Goal: Book appointment/travel/reservation

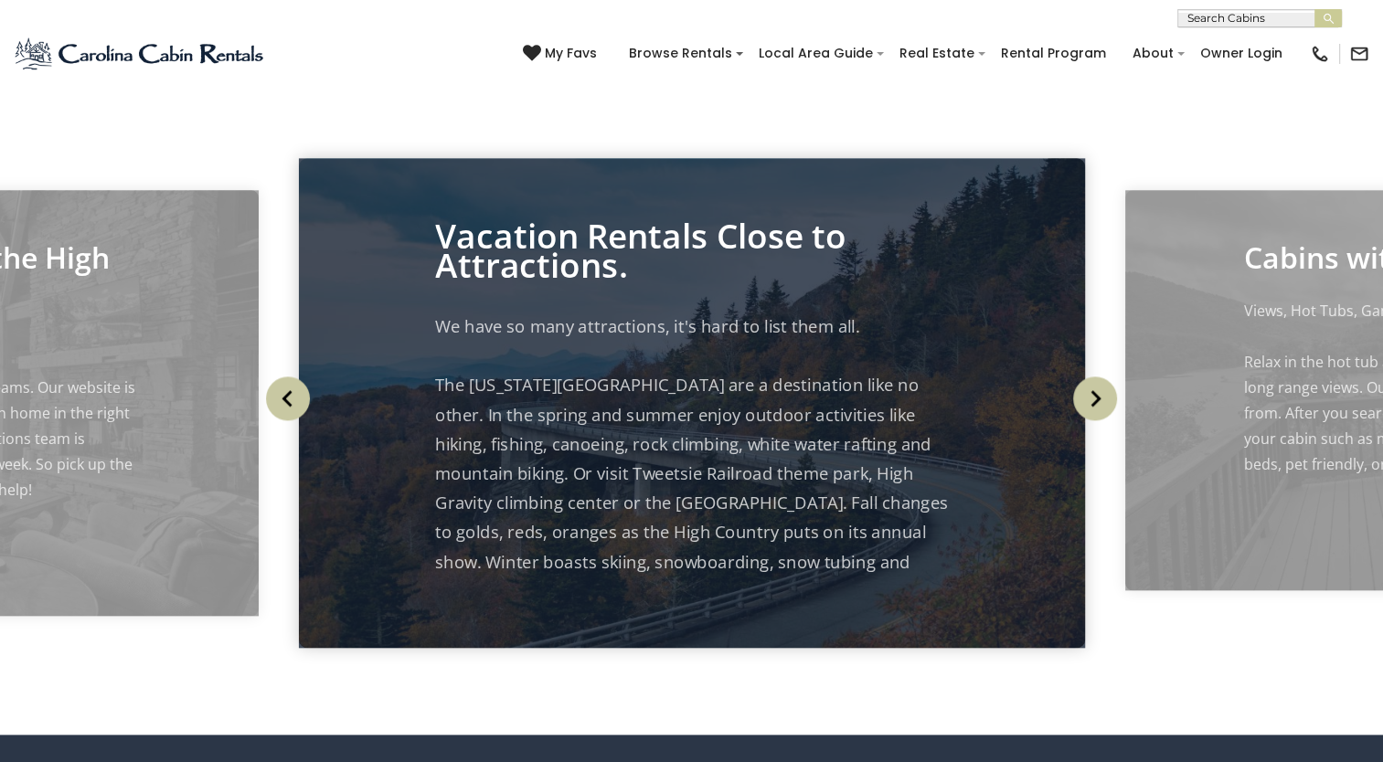
scroll to position [1828, 0]
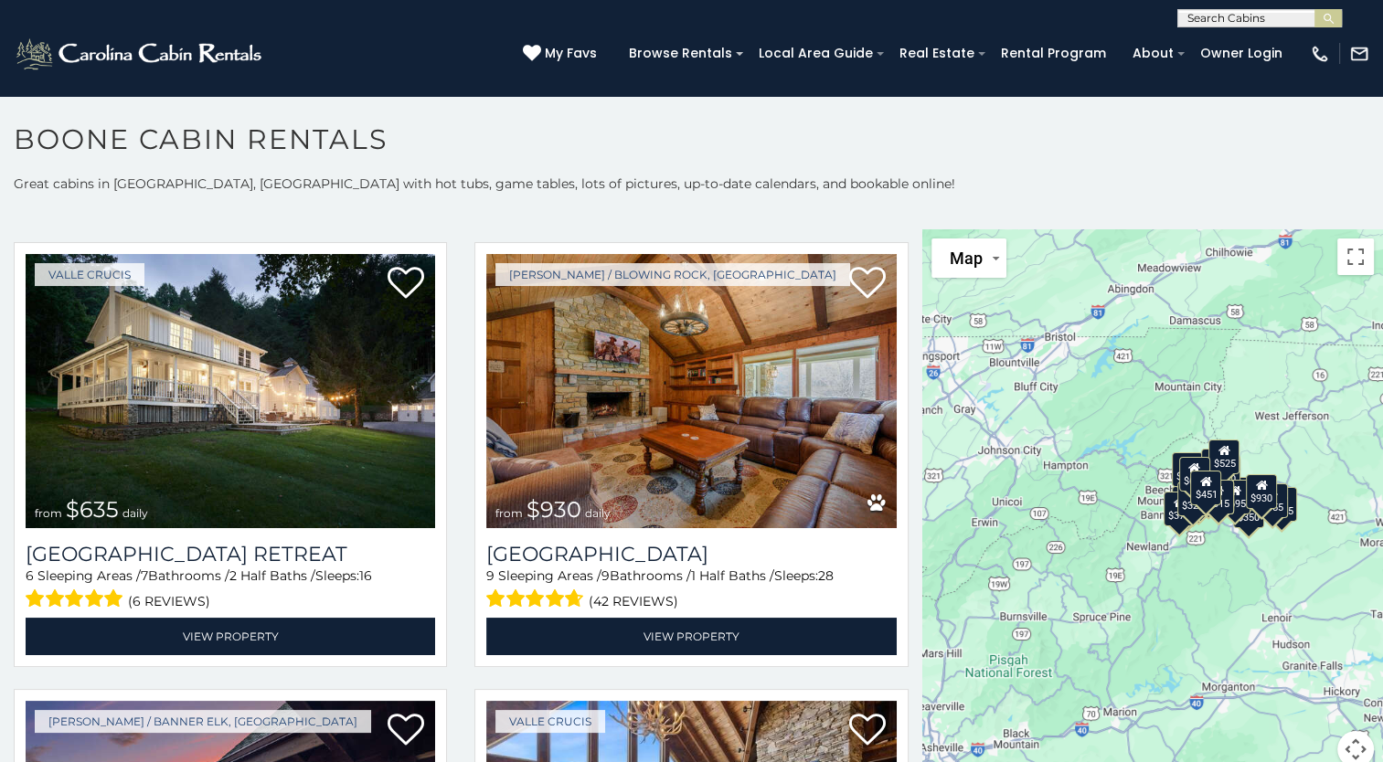
scroll to position [16, 0]
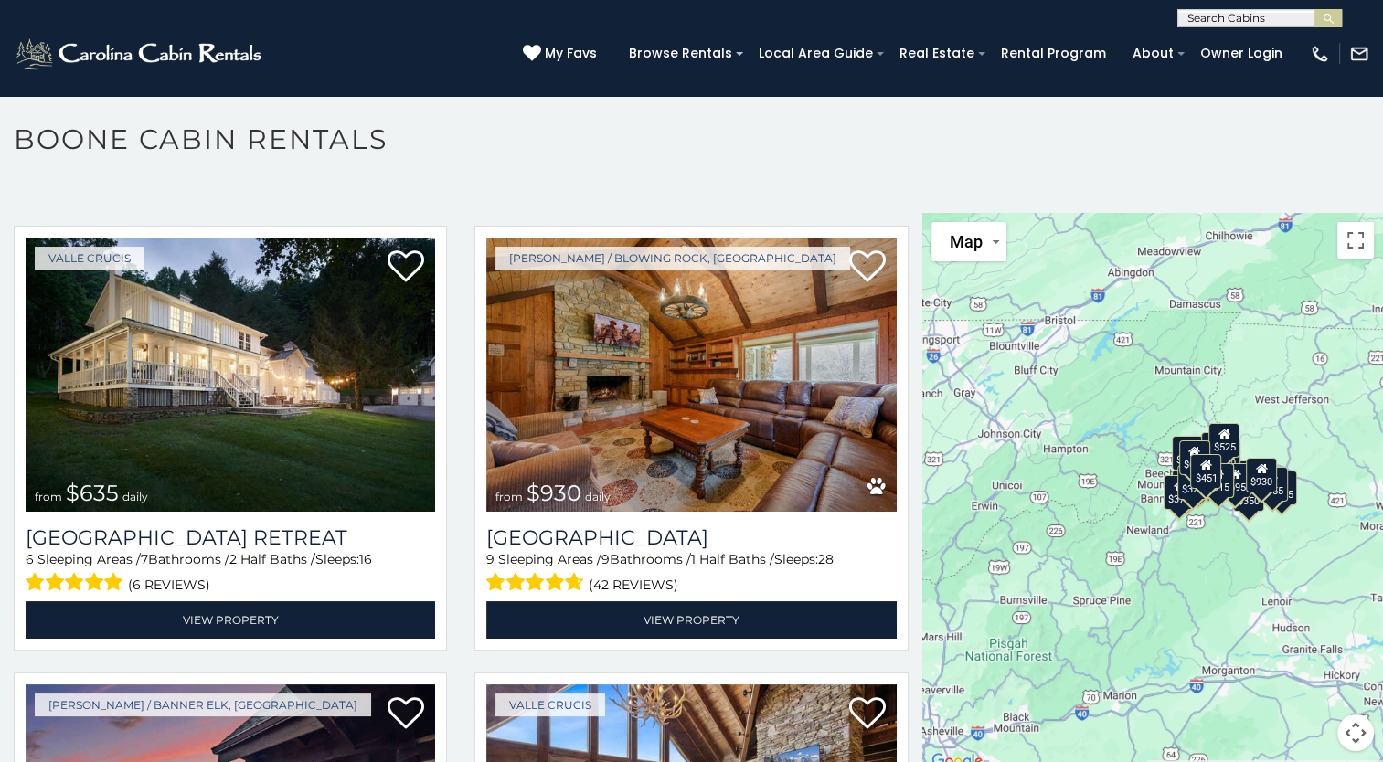
click at [1076, 401] on div "$349 $480 $525 $315 $355 $675 $635 $930 $400 $451 $330 $400 $485 $460 $395 $255…" at bounding box center [1152, 493] width 461 height 560
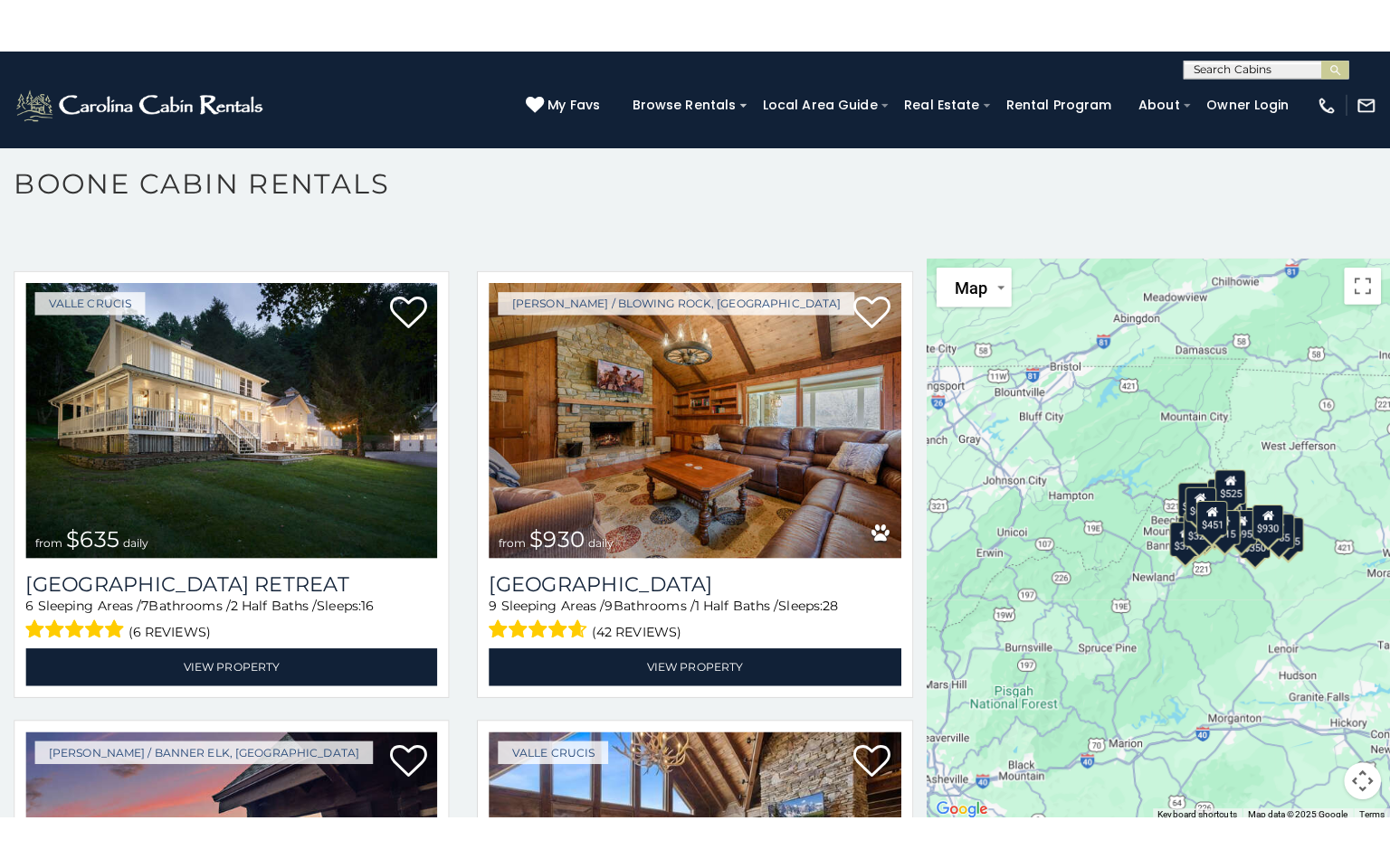
scroll to position [9, 0]
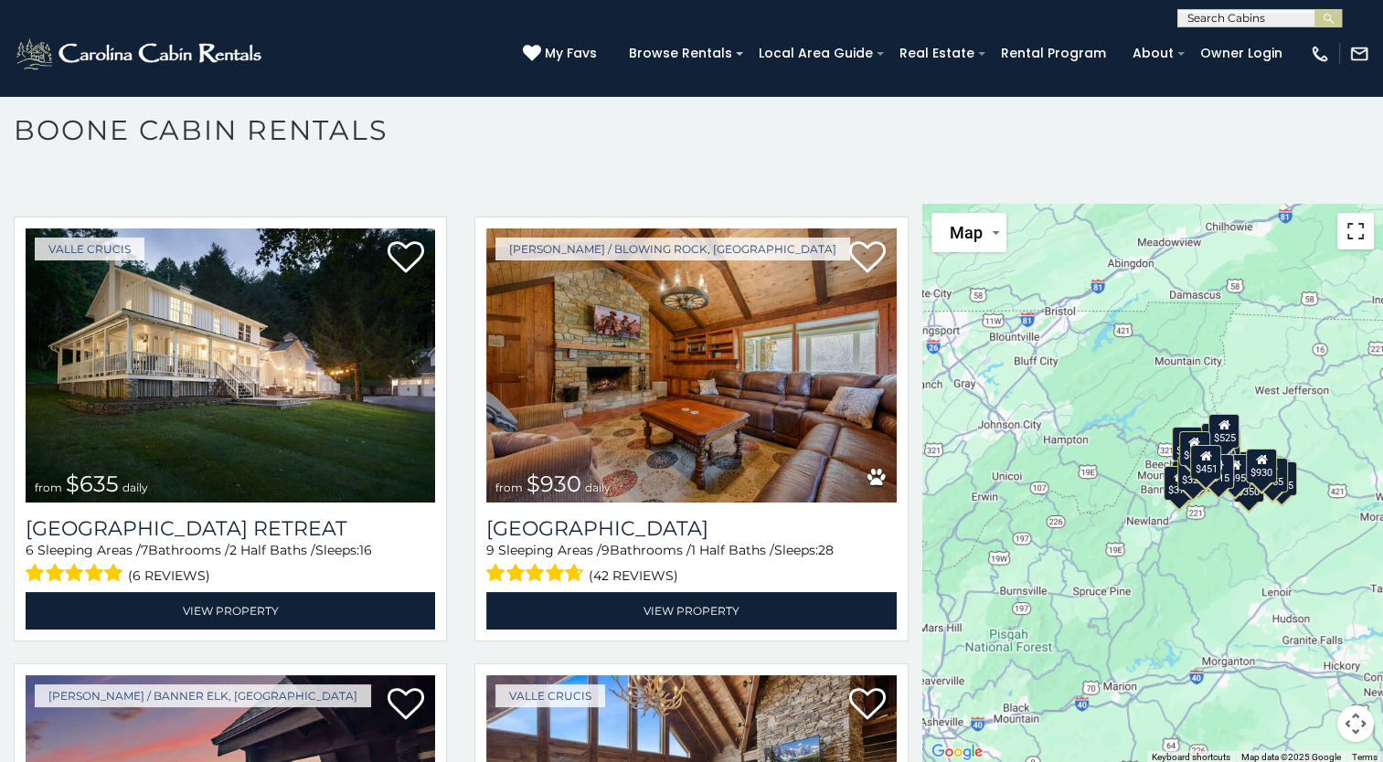
click at [1348, 232] on button "Toggle fullscreen view" at bounding box center [1355, 231] width 37 height 37
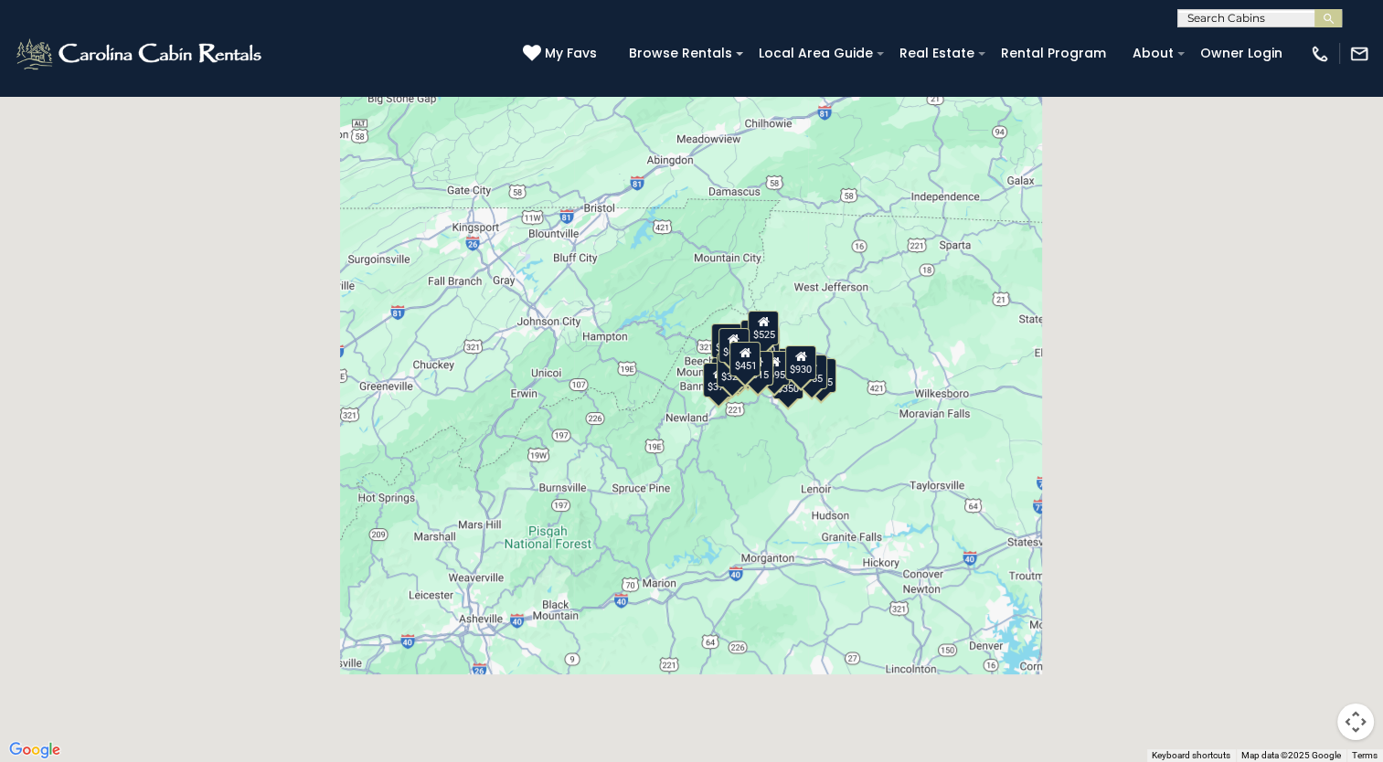
scroll to position [1391, 0]
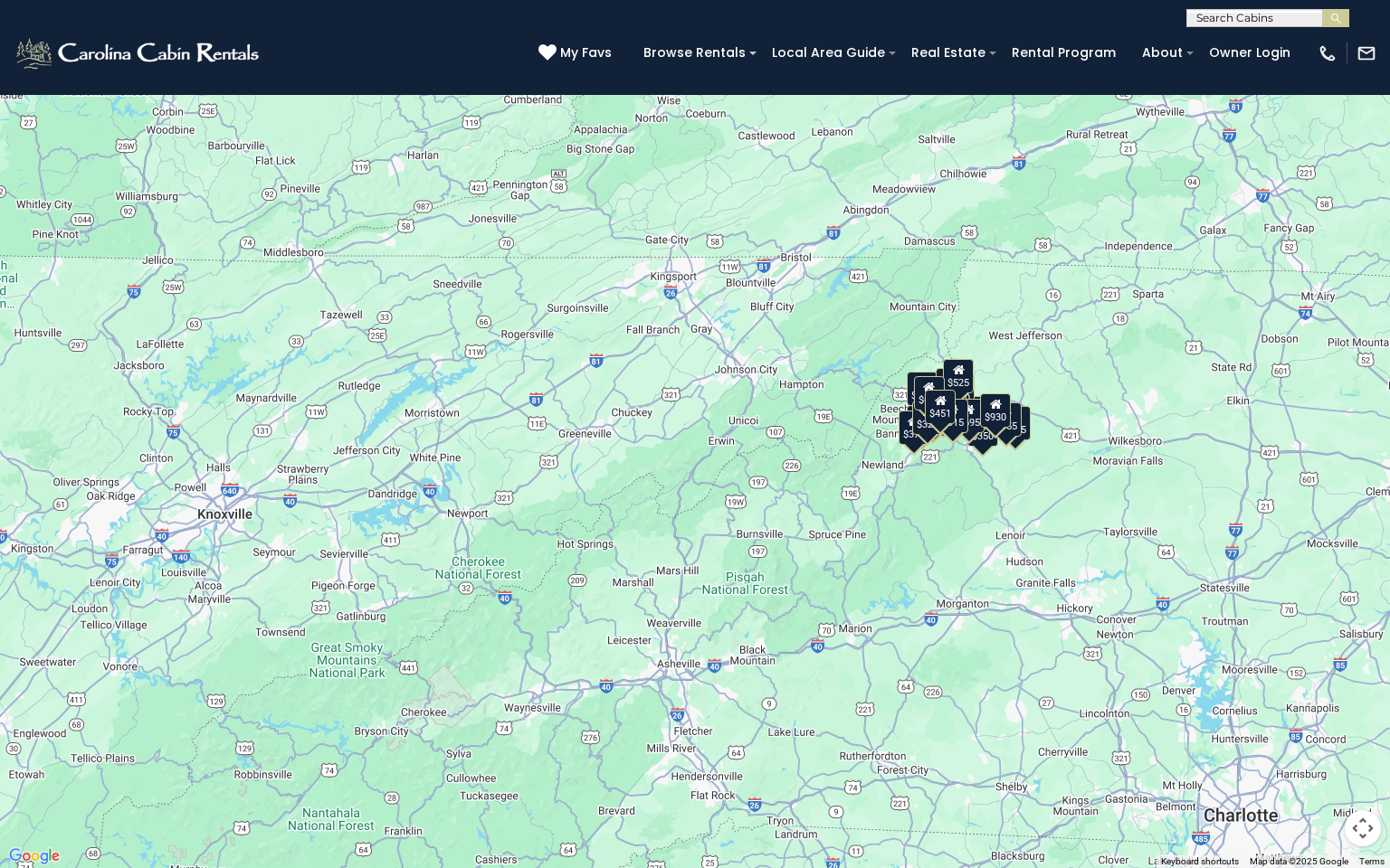
drag, startPoint x: 414, startPoint y: 778, endPoint x: 576, endPoint y: 759, distance: 163.1
click at [576, 753] on div "$349 $480 $525 $315 $355 $675 $635 $930 $400 $451 $330 $400 $485 $460 $395 $255…" at bounding box center [695, 434] width 1390 height 868
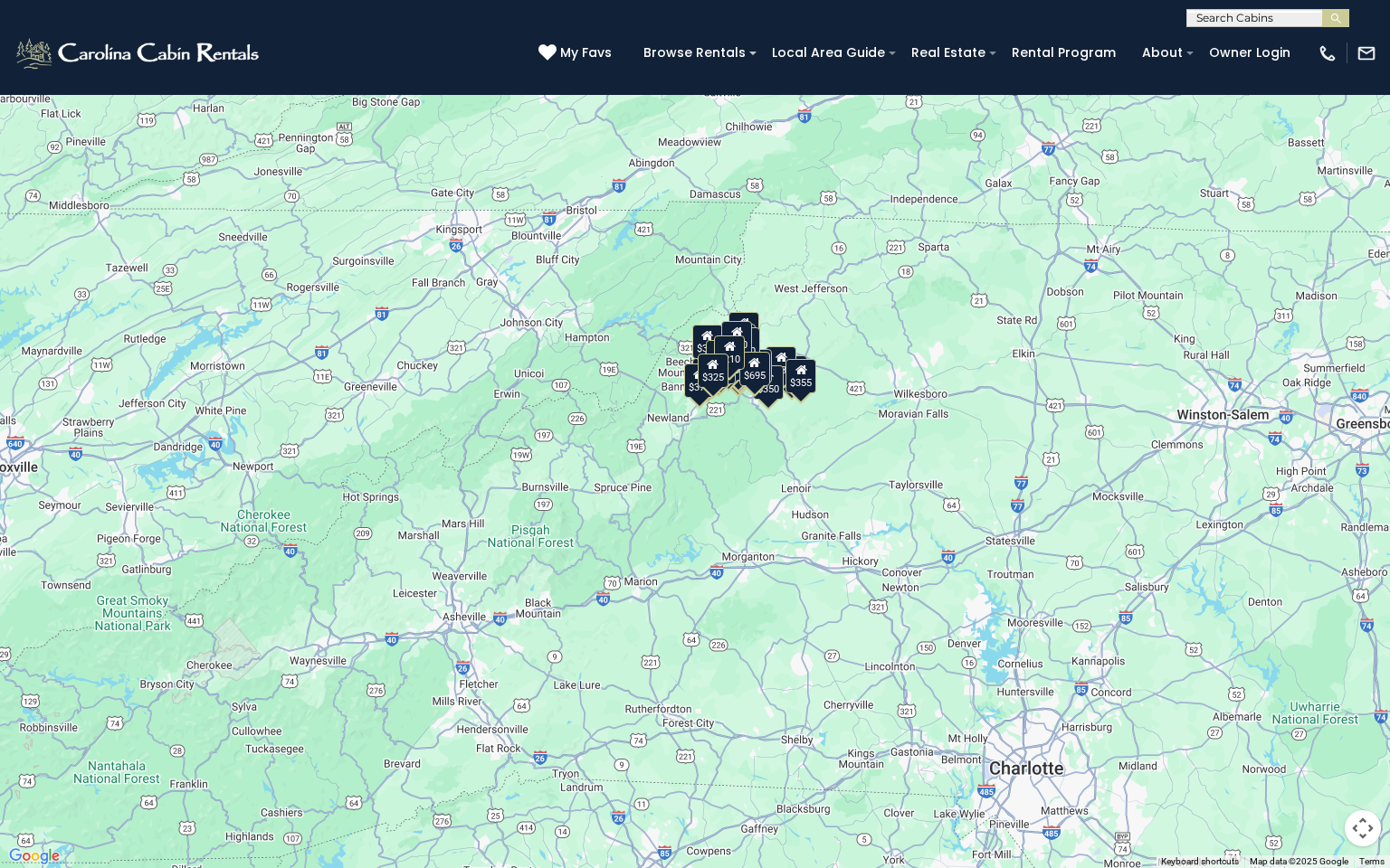
drag, startPoint x: 276, startPoint y: 516, endPoint x: 66, endPoint y: 466, distance: 215.9
click at [66, 466] on div "$349 $480 $525 $315 $355 $675 $635 $930 $400 $451 $330 $400 $485 $460 $395 $255…" at bounding box center [695, 434] width 1390 height 868
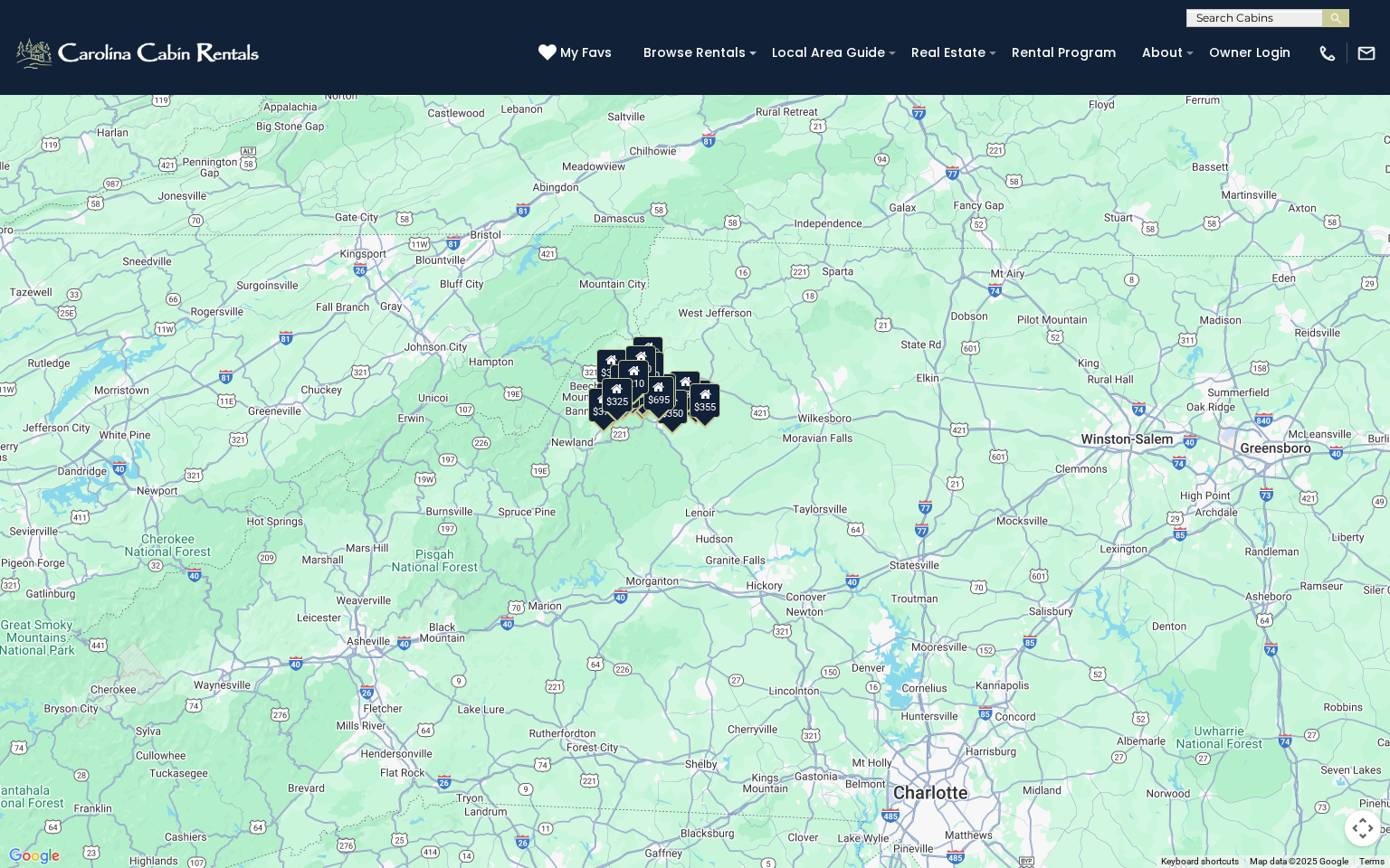
drag, startPoint x: 655, startPoint y: 485, endPoint x: 562, endPoint y: 512, distance: 96.8
click at [562, 512] on div "$349 $480 $525 $315 $355 $675 $635 $930 $400 $451 $330 $400 $485 $460 $395 $255…" at bounding box center [695, 434] width 1390 height 868
